Goal: Go to known website: Go to known website

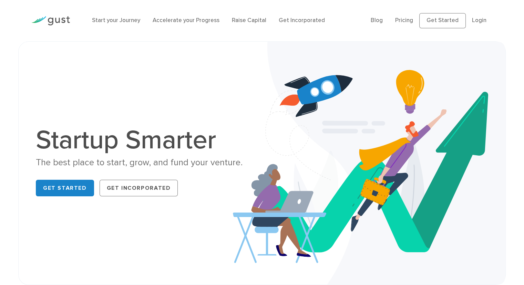
click at [62, 21] on img at bounding box center [50, 20] width 39 height 9
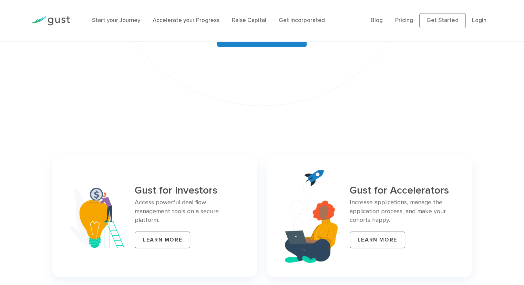
scroll to position [2794, 0]
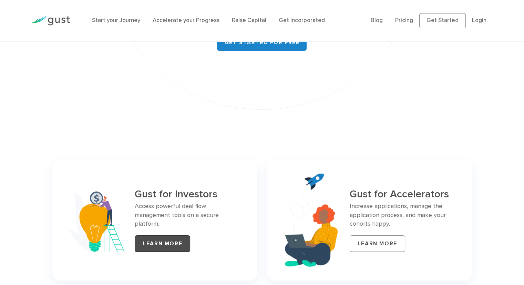
click at [178, 235] on link "LEARN MORE" at bounding box center [162, 243] width 55 height 17
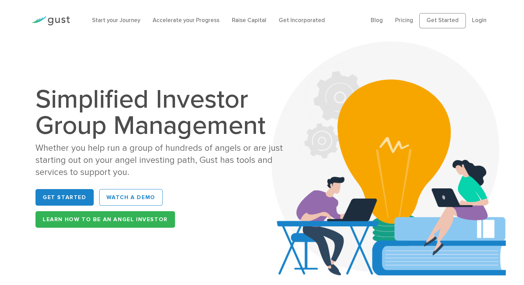
click at [65, 24] on img at bounding box center [50, 20] width 39 height 9
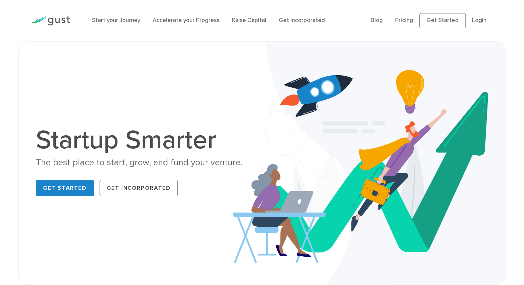
click at [475, 25] on li "Login" at bounding box center [479, 20] width 14 height 9
click at [478, 22] on link "Login" at bounding box center [479, 20] width 14 height 7
